Goal: Unclear: Browse casually

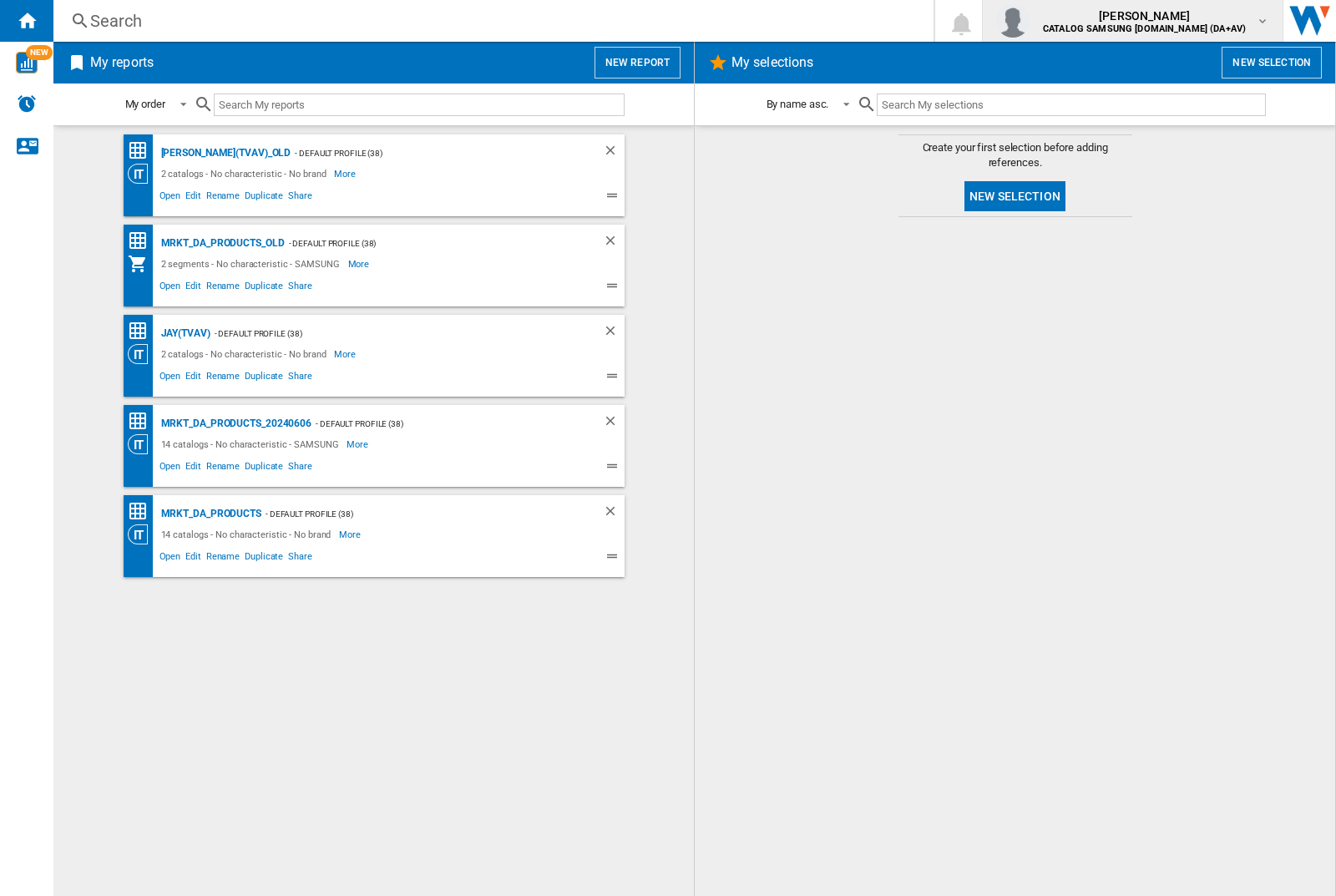
click at [1029, 21] on img "button" at bounding box center [1012, 21] width 33 height 33
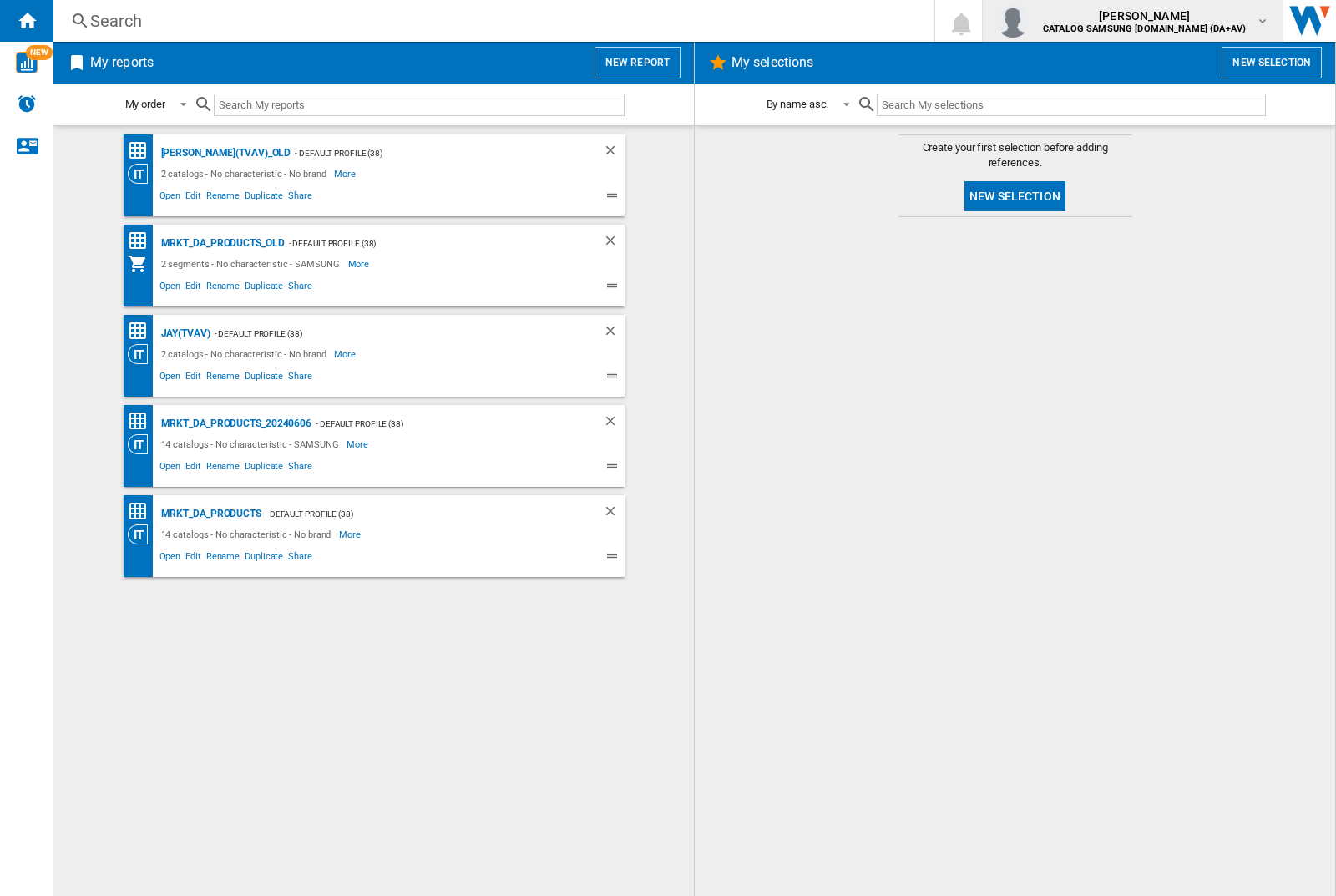
click at [1029, 21] on img "button" at bounding box center [1012, 21] width 33 height 33
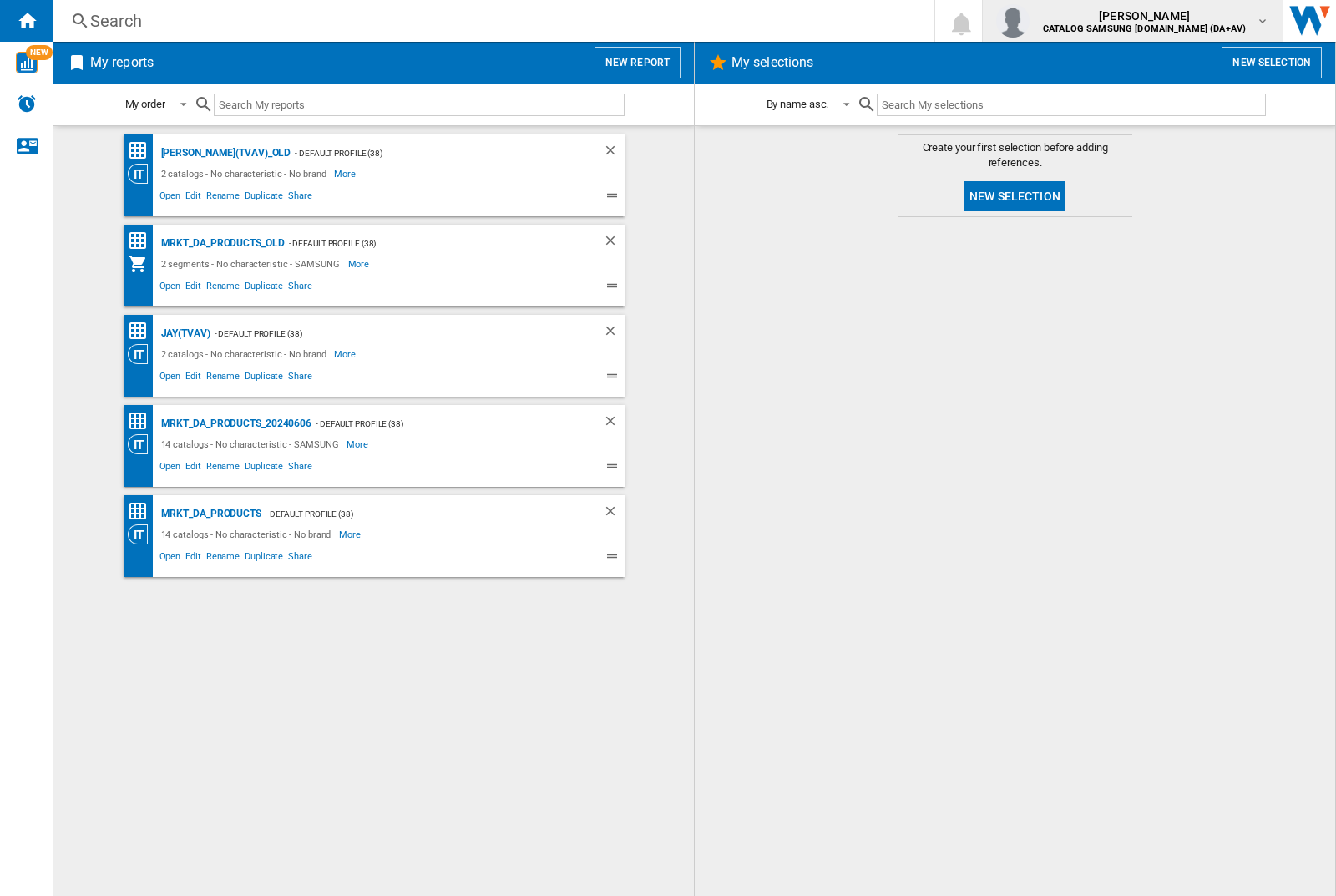
click at [1029, 21] on img "button" at bounding box center [1012, 21] width 33 height 33
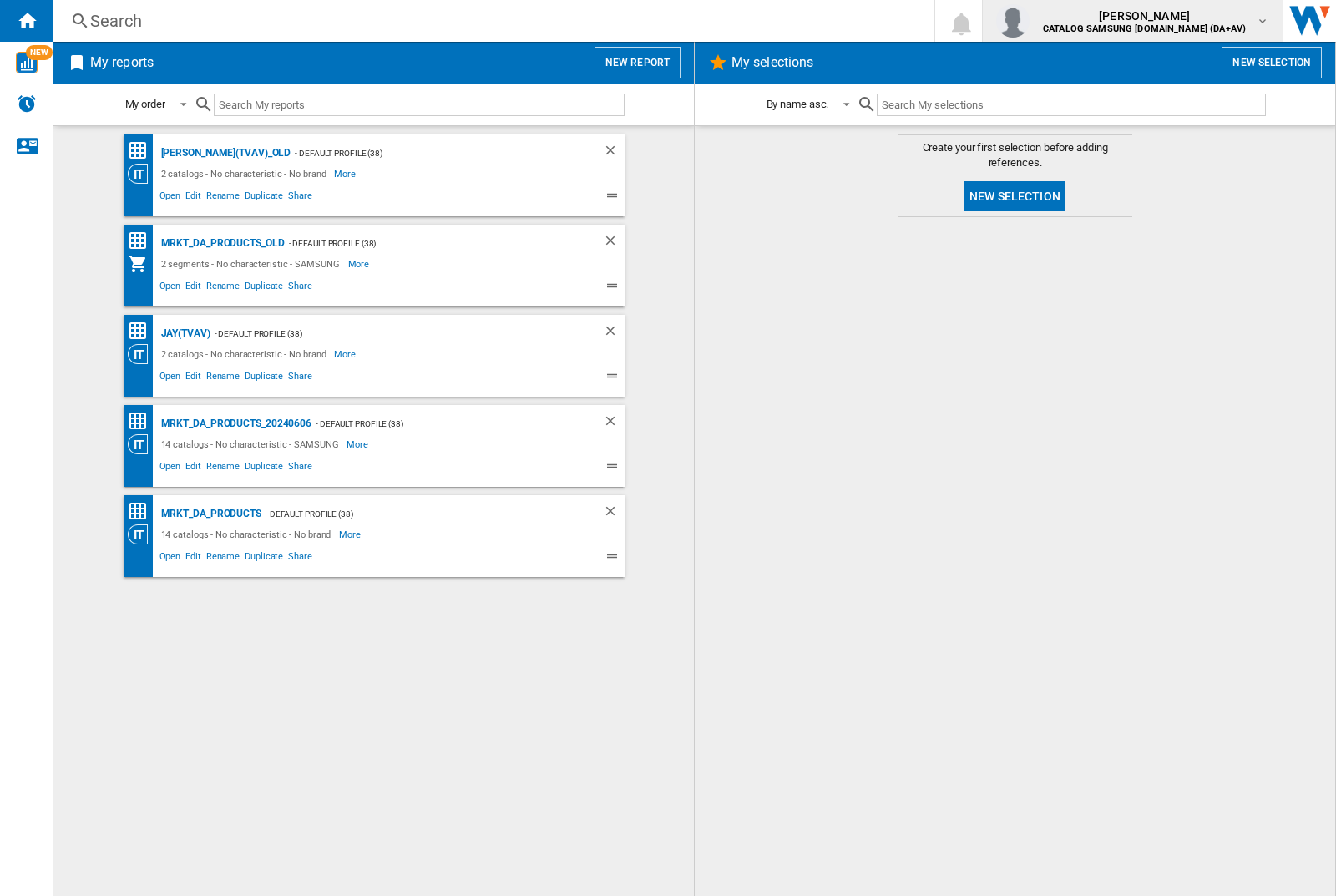
click at [1029, 21] on img "button" at bounding box center [1012, 21] width 33 height 33
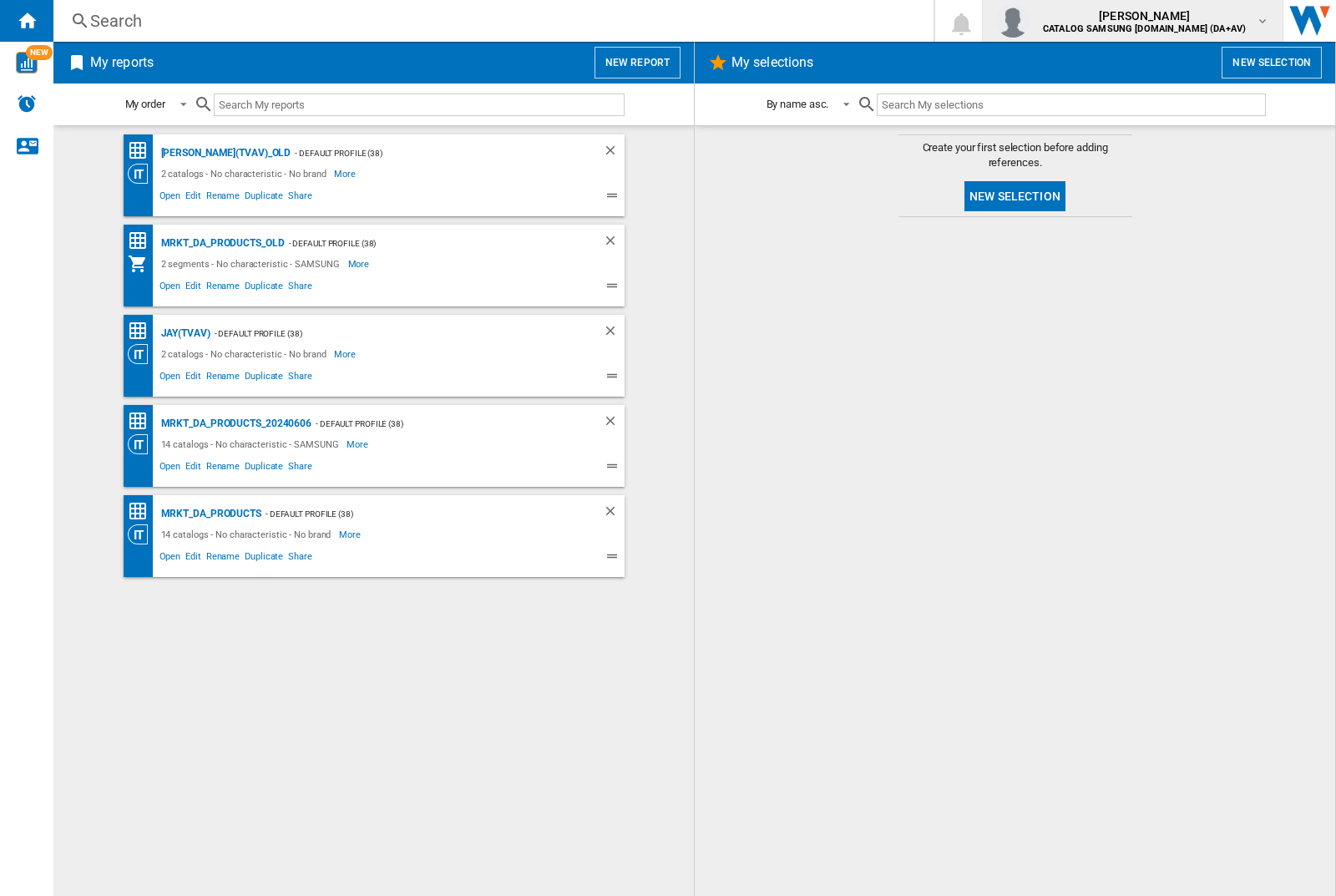
click at [1029, 21] on img "button" at bounding box center [1012, 21] width 33 height 33
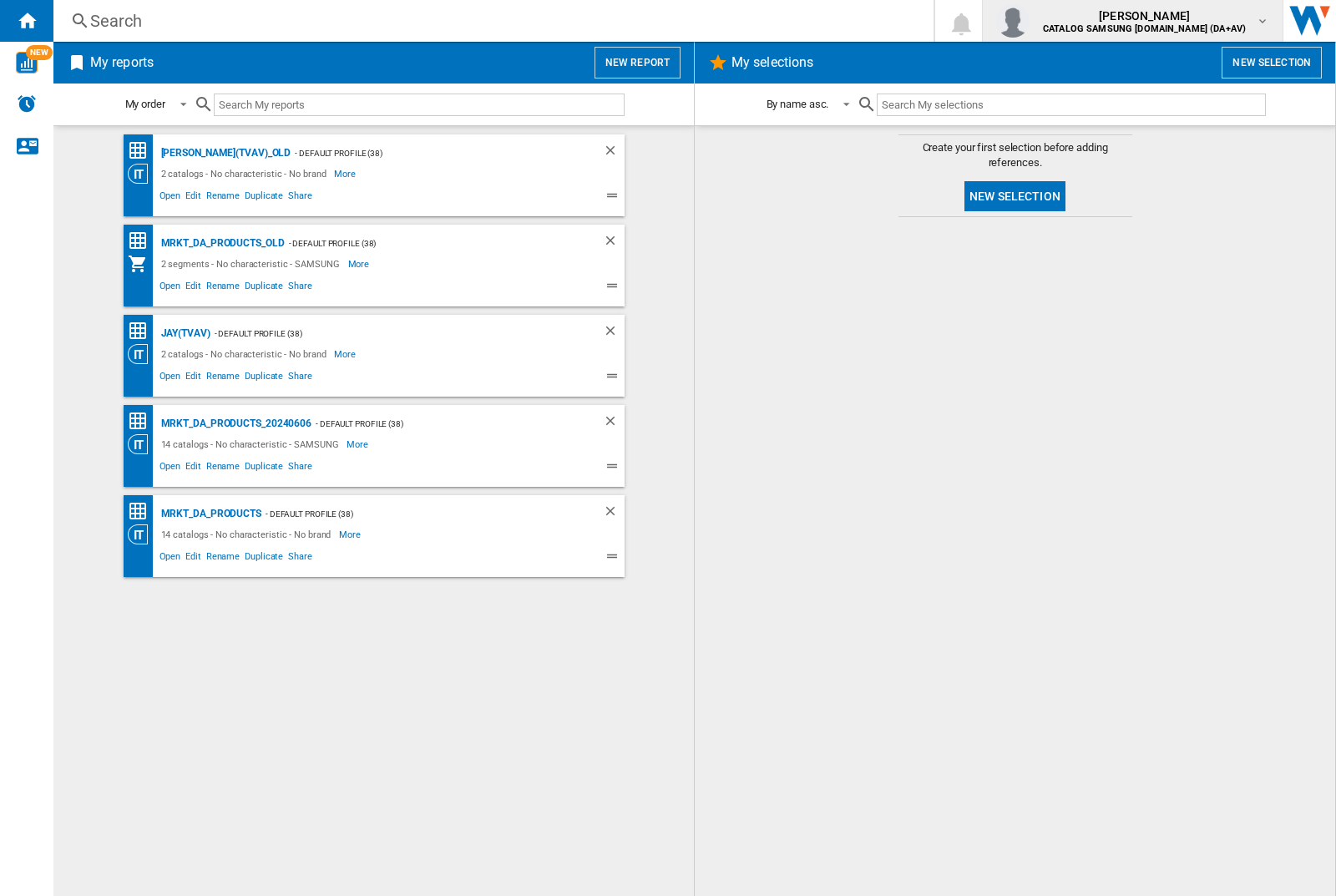
click at [1029, 21] on img "button" at bounding box center [1012, 21] width 33 height 33
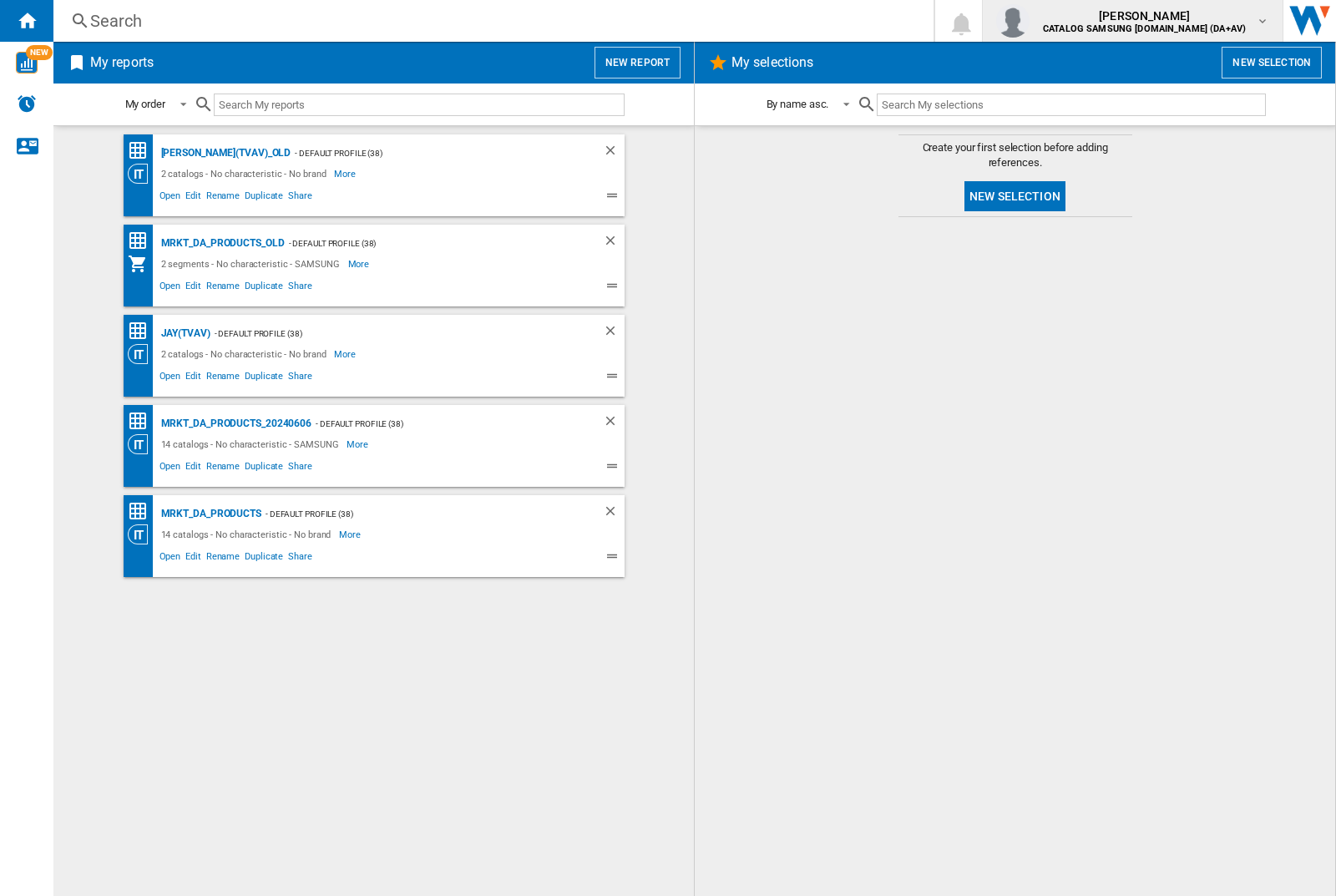
click at [1029, 21] on img "button" at bounding box center [1012, 21] width 33 height 33
